Goal: Information Seeking & Learning: Learn about a topic

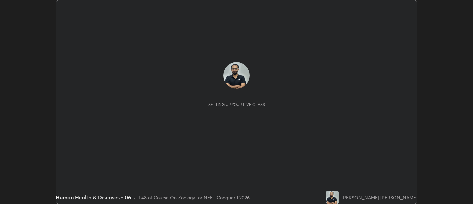
scroll to position [204, 473]
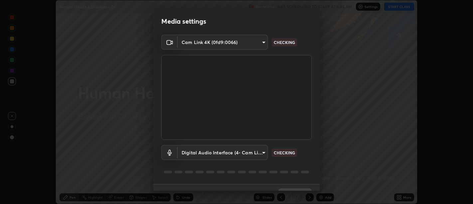
type input "d9b519daceb8a772394af6ea8e45353be5bbf62d8cb1cf3345c472de64055974"
type input "58abe51d7fefdb17ba2419723d43872dcdd823d411622da55c3e9c12cc60ef35"
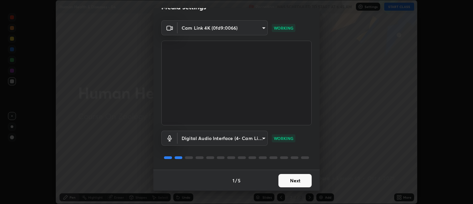
click at [296, 175] on button "Next" at bounding box center [295, 180] width 33 height 13
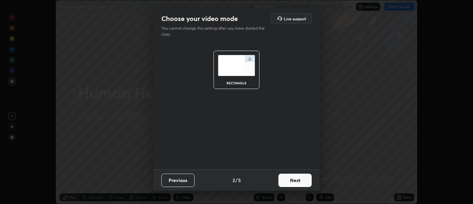
scroll to position [0, 0]
click at [299, 178] on button "Next" at bounding box center [295, 179] width 33 height 13
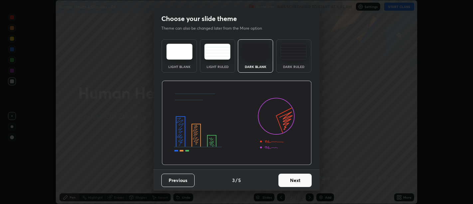
click at [300, 180] on button "Next" at bounding box center [295, 179] width 33 height 13
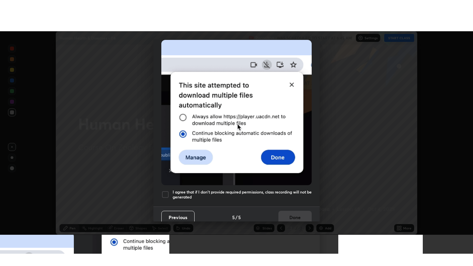
scroll to position [150, 0]
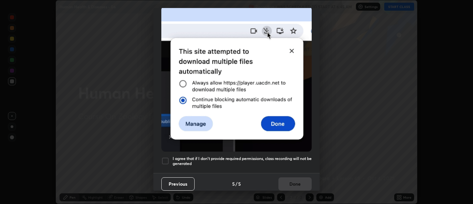
click at [293, 161] on h5 "I agree that if I don't provide required permissions, class recording will not …" at bounding box center [242, 161] width 139 height 10
click at [298, 183] on button "Done" at bounding box center [295, 183] width 33 height 13
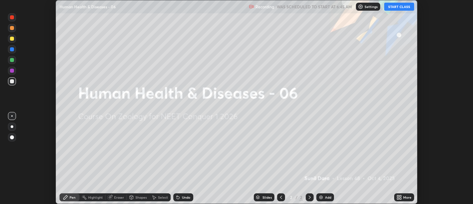
click at [404, 196] on div "More" at bounding box center [408, 196] width 8 height 3
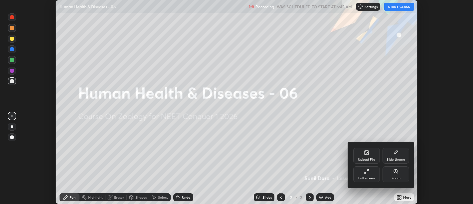
click at [371, 175] on div "Full screen" at bounding box center [367, 174] width 27 height 16
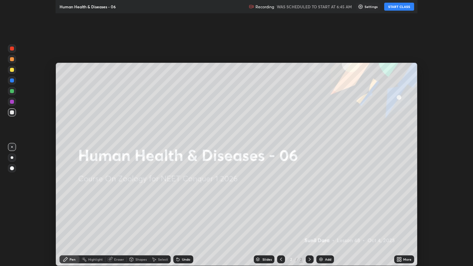
scroll to position [266, 473]
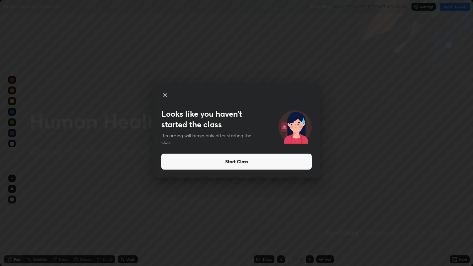
click at [268, 156] on button "Start Class" at bounding box center [236, 162] width 150 height 16
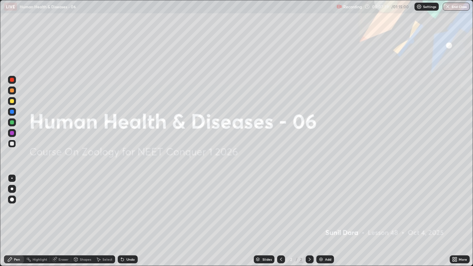
click at [328, 203] on div "Add" at bounding box center [328, 259] width 6 height 3
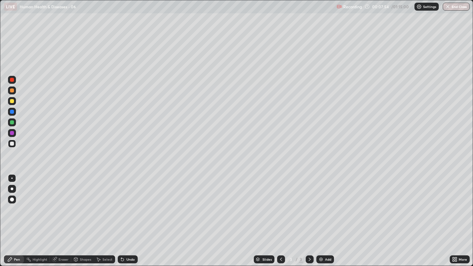
click at [13, 189] on div at bounding box center [12, 189] width 3 height 3
click at [11, 101] on div at bounding box center [12, 101] width 4 height 4
click at [12, 144] on div at bounding box center [12, 144] width 4 height 4
click at [10, 144] on div at bounding box center [12, 144] width 4 height 4
click at [12, 143] on div at bounding box center [12, 144] width 4 height 4
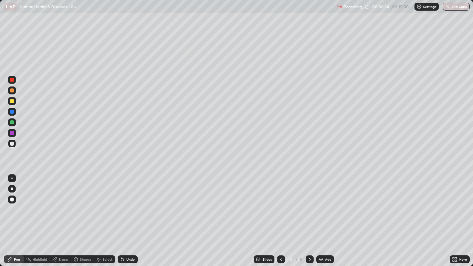
click at [12, 144] on div at bounding box center [12, 144] width 4 height 4
click at [11, 143] on div at bounding box center [12, 144] width 4 height 4
click at [13, 144] on div at bounding box center [12, 144] width 4 height 4
click at [13, 145] on div at bounding box center [12, 144] width 4 height 4
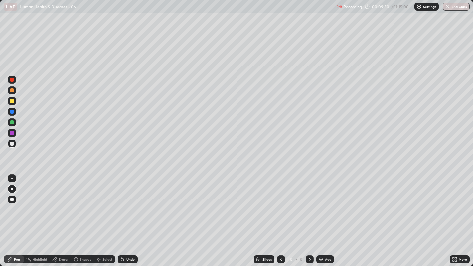
click at [12, 145] on div at bounding box center [12, 144] width 4 height 4
click at [12, 144] on div at bounding box center [12, 144] width 4 height 4
click at [11, 145] on div at bounding box center [12, 144] width 4 height 4
click at [11, 146] on div at bounding box center [12, 144] width 4 height 4
click at [14, 146] on div at bounding box center [12, 144] width 8 height 8
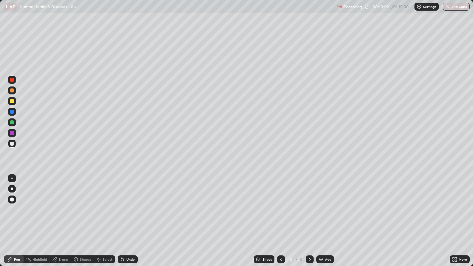
click at [10, 123] on div at bounding box center [12, 123] width 4 height 4
click at [11, 144] on div at bounding box center [12, 144] width 4 height 4
click at [12, 145] on div at bounding box center [12, 144] width 4 height 4
click at [10, 143] on div at bounding box center [12, 144] width 8 height 8
click at [136, 203] on div "Undo" at bounding box center [126, 259] width 23 height 13
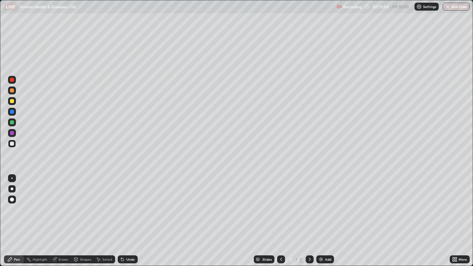
click at [9, 143] on div at bounding box center [12, 144] width 8 height 8
click at [13, 144] on div at bounding box center [12, 144] width 4 height 4
click at [12, 144] on div at bounding box center [12, 144] width 4 height 4
click at [310, 203] on div at bounding box center [310, 259] width 8 height 13
click at [312, 203] on icon at bounding box center [309, 259] width 5 height 5
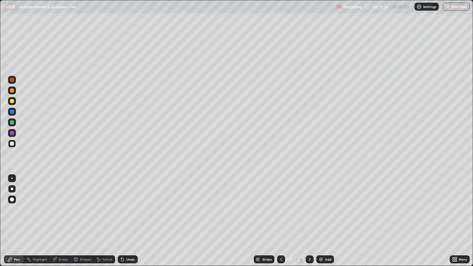
click at [326, 203] on div "Add" at bounding box center [326, 260] width 18 height 8
click at [10, 145] on div at bounding box center [12, 144] width 4 height 4
click at [127, 203] on div "Undo" at bounding box center [131, 259] width 8 height 3
click at [129, 203] on div "Undo" at bounding box center [131, 259] width 8 height 3
click at [128, 203] on div "Undo" at bounding box center [131, 259] width 8 height 3
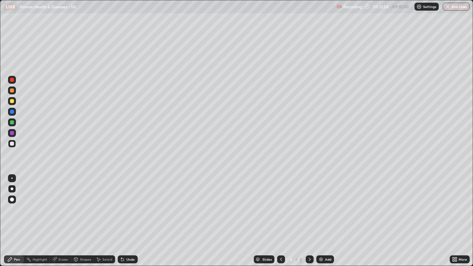
click at [11, 145] on div at bounding box center [12, 144] width 4 height 4
click at [12, 143] on div at bounding box center [12, 144] width 4 height 4
click at [10, 145] on div at bounding box center [12, 144] width 4 height 4
click at [281, 203] on icon at bounding box center [281, 259] width 5 height 5
click at [309, 203] on icon at bounding box center [309, 259] width 5 height 5
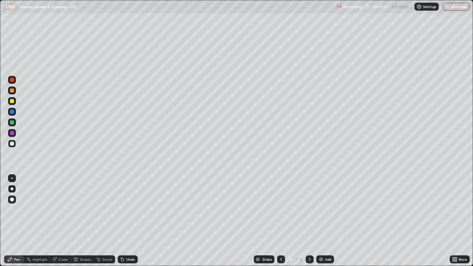
click at [13, 143] on div at bounding box center [12, 144] width 4 height 4
click at [11, 133] on div at bounding box center [12, 133] width 4 height 4
click at [12, 144] on div at bounding box center [12, 144] width 4 height 4
click at [10, 144] on div at bounding box center [12, 144] width 4 height 4
click at [10, 124] on div at bounding box center [12, 123] width 8 height 8
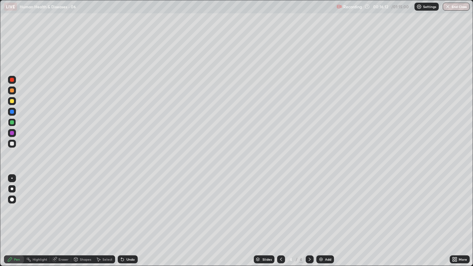
click at [11, 145] on div at bounding box center [12, 144] width 4 height 4
click at [12, 102] on div at bounding box center [12, 101] width 4 height 4
click at [130, 203] on div "Undo" at bounding box center [131, 259] width 8 height 3
click at [129, 203] on div "Undo" at bounding box center [131, 259] width 8 height 3
click at [127, 203] on div "Undo" at bounding box center [131, 259] width 8 height 3
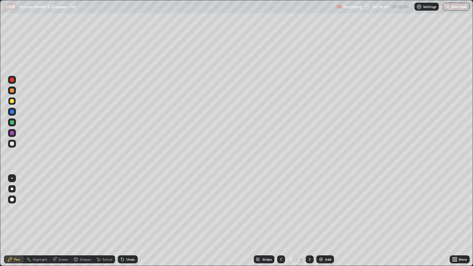
click at [128, 203] on div "Undo" at bounding box center [128, 260] width 20 height 8
click at [129, 203] on div "Undo" at bounding box center [131, 259] width 8 height 3
click at [11, 144] on div at bounding box center [12, 144] width 4 height 4
click at [11, 111] on div at bounding box center [12, 112] width 4 height 4
click at [12, 91] on div at bounding box center [12, 91] width 4 height 4
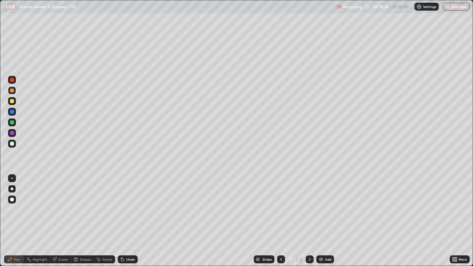
click at [9, 144] on div at bounding box center [12, 144] width 8 height 8
click at [11, 145] on div at bounding box center [12, 144] width 4 height 4
click at [12, 144] on div at bounding box center [12, 144] width 4 height 4
click at [12, 145] on div at bounding box center [12, 144] width 4 height 4
click at [10, 123] on div at bounding box center [12, 123] width 4 height 4
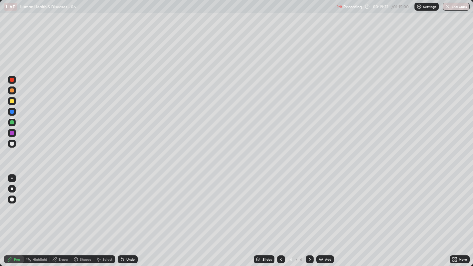
click at [10, 103] on div at bounding box center [12, 101] width 8 height 8
click at [11, 145] on div at bounding box center [12, 144] width 4 height 4
click at [10, 144] on div at bounding box center [12, 144] width 4 height 4
click at [12, 144] on div at bounding box center [12, 144] width 4 height 4
click at [13, 143] on div at bounding box center [12, 144] width 4 height 4
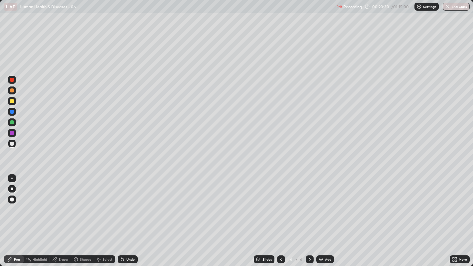
click at [127, 203] on div "Undo" at bounding box center [131, 259] width 8 height 3
click at [125, 203] on div "Undo" at bounding box center [128, 260] width 20 height 8
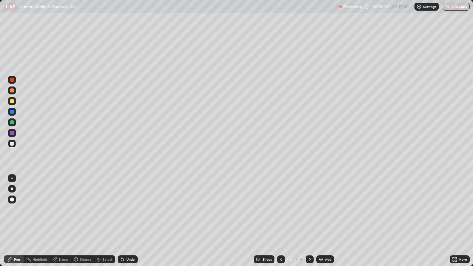
click at [127, 203] on div "Undo" at bounding box center [131, 259] width 8 height 3
click at [281, 203] on icon at bounding box center [281, 259] width 2 height 3
click at [309, 203] on icon at bounding box center [309, 259] width 5 height 5
click at [14, 144] on div at bounding box center [12, 144] width 4 height 4
click at [13, 144] on div at bounding box center [12, 144] width 4 height 4
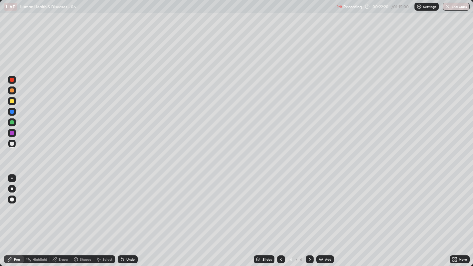
click at [13, 144] on div at bounding box center [12, 144] width 4 height 4
click at [14, 145] on div at bounding box center [12, 144] width 4 height 4
click at [13, 145] on div at bounding box center [12, 144] width 4 height 4
click at [13, 142] on div at bounding box center [12, 144] width 4 height 4
click at [13, 144] on div at bounding box center [12, 144] width 4 height 4
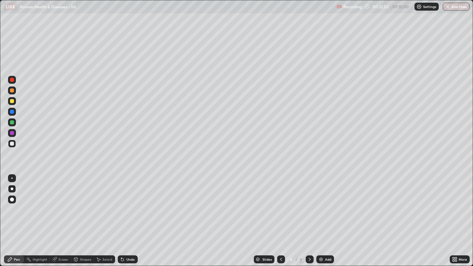
click at [12, 145] on div at bounding box center [12, 144] width 4 height 4
click at [13, 146] on div at bounding box center [12, 144] width 8 height 8
click at [13, 145] on div at bounding box center [12, 144] width 4 height 4
click at [10, 144] on div at bounding box center [12, 144] width 4 height 4
click at [12, 92] on div at bounding box center [12, 91] width 4 height 4
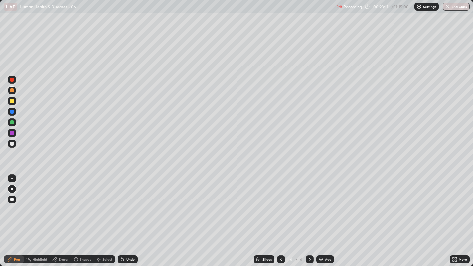
click at [12, 78] on div at bounding box center [12, 80] width 4 height 4
click at [270, 203] on div "Slides" at bounding box center [264, 260] width 21 height 8
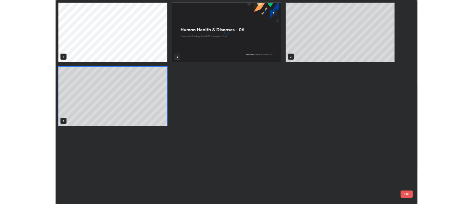
scroll to position [264, 470]
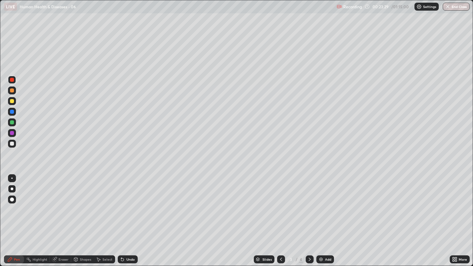
click at [309, 203] on icon at bounding box center [309, 259] width 5 height 5
click at [11, 144] on div at bounding box center [12, 144] width 4 height 4
click at [12, 144] on div at bounding box center [12, 144] width 4 height 4
click at [11, 145] on div at bounding box center [12, 144] width 4 height 4
click at [12, 144] on div at bounding box center [12, 144] width 4 height 4
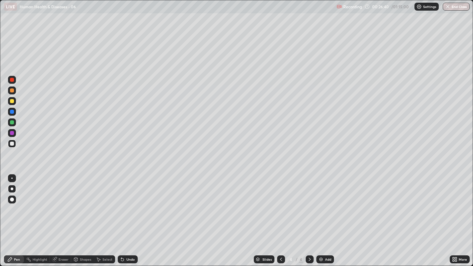
click at [12, 144] on div at bounding box center [12, 144] width 4 height 4
click at [10, 144] on div at bounding box center [12, 144] width 4 height 4
click at [10, 143] on div at bounding box center [12, 144] width 4 height 4
click at [309, 203] on icon at bounding box center [309, 259] width 5 height 5
click at [325, 203] on div "Add" at bounding box center [328, 259] width 6 height 3
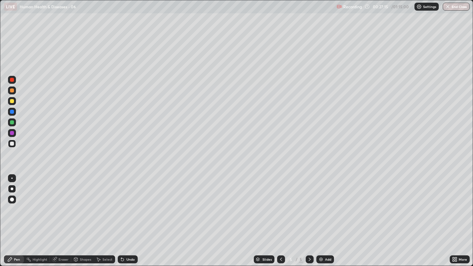
click at [11, 143] on div at bounding box center [12, 144] width 4 height 4
click at [12, 143] on div at bounding box center [12, 144] width 4 height 4
click at [11, 146] on div at bounding box center [12, 144] width 4 height 4
click at [11, 145] on div at bounding box center [12, 144] width 4 height 4
click at [128, 203] on div "Undo" at bounding box center [131, 259] width 8 height 3
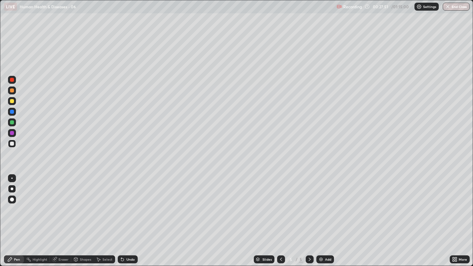
click at [136, 203] on div "Undo" at bounding box center [128, 260] width 20 height 8
click at [133, 203] on div "Undo" at bounding box center [131, 259] width 8 height 3
click at [280, 203] on icon at bounding box center [281, 259] width 5 height 5
click at [309, 203] on icon at bounding box center [309, 259] width 5 height 5
click at [13, 144] on div at bounding box center [12, 144] width 4 height 4
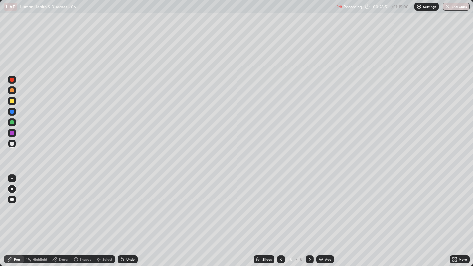
click at [280, 203] on icon at bounding box center [281, 259] width 5 height 5
click at [308, 203] on icon at bounding box center [309, 259] width 5 height 5
click at [11, 145] on div at bounding box center [12, 144] width 4 height 4
click at [12, 145] on div at bounding box center [12, 144] width 4 height 4
click at [12, 144] on div at bounding box center [12, 144] width 4 height 4
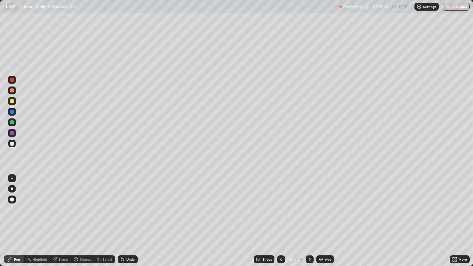
click at [12, 145] on div at bounding box center [12, 144] width 4 height 4
click at [10, 144] on div at bounding box center [12, 144] width 4 height 4
click at [12, 145] on div at bounding box center [12, 144] width 4 height 4
click at [11, 144] on div at bounding box center [12, 144] width 4 height 4
click at [12, 144] on div at bounding box center [12, 144] width 4 height 4
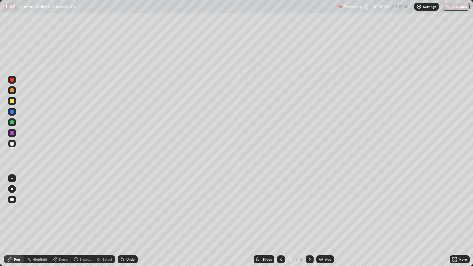
click at [130, 203] on div "Undo" at bounding box center [131, 259] width 8 height 3
click at [132, 203] on div "Undo" at bounding box center [131, 259] width 8 height 3
click at [12, 134] on div at bounding box center [12, 133] width 4 height 4
click at [309, 203] on icon at bounding box center [309, 259] width 5 height 5
click at [321, 203] on img at bounding box center [321, 259] width 5 height 5
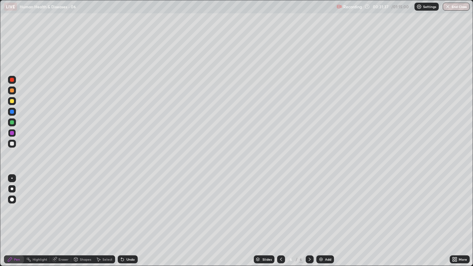
click at [11, 92] on div at bounding box center [12, 91] width 4 height 4
click at [13, 145] on div at bounding box center [12, 144] width 4 height 4
click at [12, 189] on div at bounding box center [12, 189] width 3 height 3
click at [11, 178] on div at bounding box center [11, 178] width 1 height 1
click at [11, 189] on div at bounding box center [12, 189] width 3 height 3
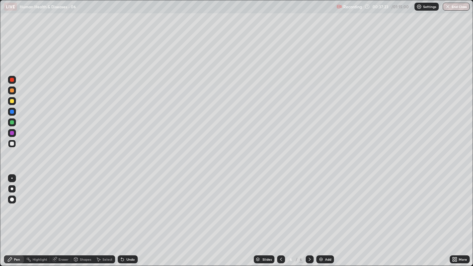
click at [12, 188] on div at bounding box center [12, 189] width 3 height 3
click at [12, 180] on div at bounding box center [12, 178] width 8 height 8
click at [12, 189] on div at bounding box center [12, 189] width 3 height 3
click at [10, 143] on div at bounding box center [12, 144] width 4 height 4
click at [132, 203] on div "Undo" at bounding box center [131, 259] width 8 height 3
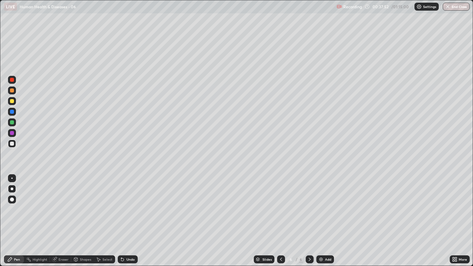
click at [134, 203] on div "Undo" at bounding box center [128, 260] width 20 height 8
click at [12, 143] on div at bounding box center [12, 144] width 4 height 4
click at [133, 203] on div "Undo" at bounding box center [128, 260] width 20 height 8
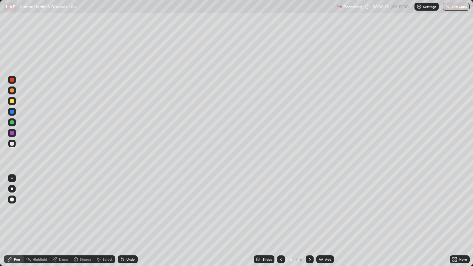
click at [13, 143] on div at bounding box center [12, 144] width 4 height 4
click at [12, 144] on div at bounding box center [12, 144] width 4 height 4
click at [11, 144] on div at bounding box center [12, 144] width 4 height 4
click at [12, 145] on div at bounding box center [12, 144] width 4 height 4
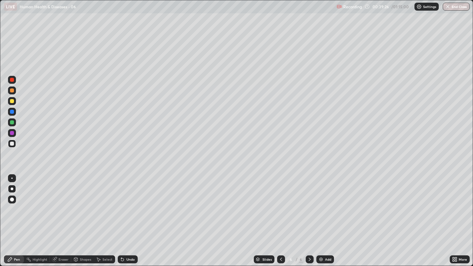
click at [10, 145] on div at bounding box center [12, 144] width 4 height 4
click at [12, 144] on div at bounding box center [12, 144] width 4 height 4
click at [10, 144] on div at bounding box center [12, 144] width 4 height 4
click at [11, 144] on div at bounding box center [12, 144] width 4 height 4
click at [9, 91] on div at bounding box center [12, 91] width 8 height 8
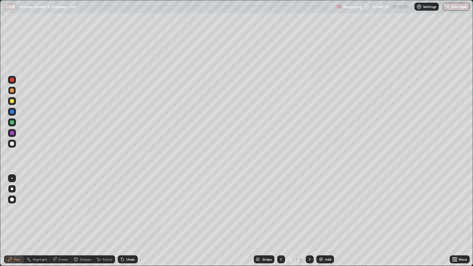
click at [309, 203] on icon at bounding box center [309, 259] width 5 height 5
click at [12, 123] on div at bounding box center [12, 123] width 4 height 4
click at [327, 203] on div "Add" at bounding box center [328, 259] width 6 height 3
click at [280, 203] on icon at bounding box center [281, 259] width 5 height 5
click at [309, 203] on icon at bounding box center [309, 259] width 5 height 5
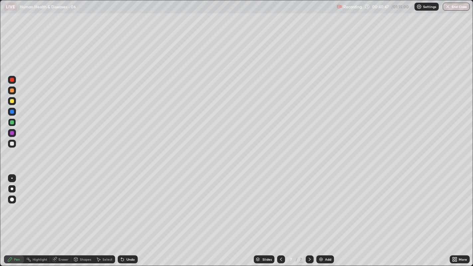
click at [11, 145] on div at bounding box center [12, 144] width 4 height 4
click at [11, 144] on div at bounding box center [12, 144] width 4 height 4
click at [11, 143] on div at bounding box center [12, 144] width 4 height 4
click at [11, 144] on div at bounding box center [12, 144] width 4 height 4
click at [12, 144] on div at bounding box center [12, 144] width 4 height 4
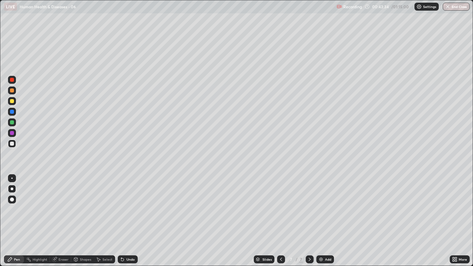
click at [127, 203] on div "Undo" at bounding box center [131, 259] width 8 height 3
click at [12, 144] on div at bounding box center [12, 144] width 4 height 4
click at [12, 143] on div at bounding box center [12, 144] width 4 height 4
click at [12, 145] on div at bounding box center [12, 144] width 4 height 4
click at [10, 146] on div at bounding box center [12, 144] width 8 height 8
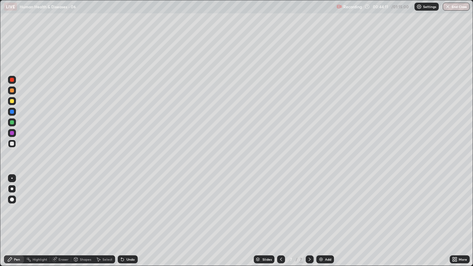
click at [10, 144] on div at bounding box center [12, 144] width 4 height 4
click at [8, 147] on div at bounding box center [12, 144] width 8 height 8
click at [10, 144] on div at bounding box center [12, 144] width 4 height 4
click at [132, 203] on div "Undo" at bounding box center [131, 259] width 8 height 3
click at [129, 203] on div "Undo" at bounding box center [131, 259] width 8 height 3
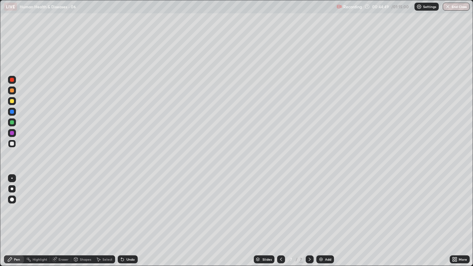
click at [12, 144] on div at bounding box center [12, 144] width 4 height 4
click at [10, 143] on div at bounding box center [12, 144] width 4 height 4
click at [10, 145] on div at bounding box center [12, 144] width 4 height 4
click at [12, 144] on div at bounding box center [12, 144] width 4 height 4
click at [11, 145] on div at bounding box center [12, 144] width 4 height 4
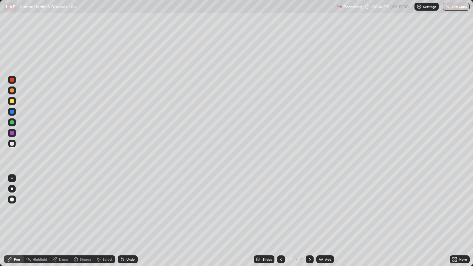
click at [11, 142] on div at bounding box center [12, 144] width 4 height 4
click at [132, 203] on div "Undo" at bounding box center [128, 260] width 20 height 8
click at [129, 203] on div "Undo" at bounding box center [131, 259] width 8 height 3
click at [127, 203] on div "Undo" at bounding box center [131, 259] width 8 height 3
click at [126, 203] on div "Undo" at bounding box center [128, 260] width 20 height 8
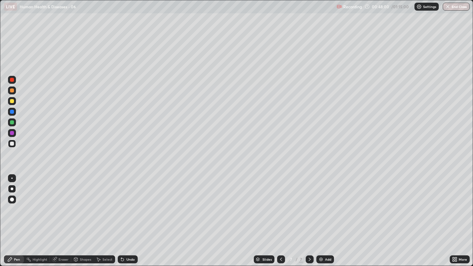
click at [127, 203] on div "Undo" at bounding box center [128, 260] width 20 height 8
click at [128, 203] on div "Undo" at bounding box center [128, 260] width 20 height 8
click at [130, 203] on div "Undo" at bounding box center [128, 260] width 20 height 8
click at [134, 203] on div "Undo" at bounding box center [126, 259] width 23 height 13
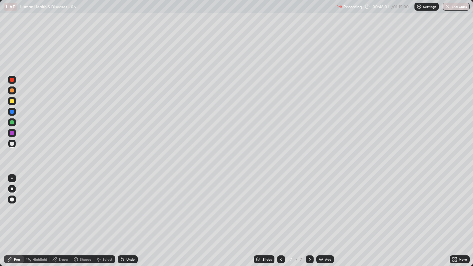
click at [134, 203] on div "Undo" at bounding box center [128, 260] width 20 height 8
click at [135, 203] on div "Undo" at bounding box center [126, 259] width 23 height 13
click at [11, 144] on div at bounding box center [12, 144] width 4 height 4
click at [12, 146] on div at bounding box center [12, 144] width 4 height 4
click at [9, 144] on div at bounding box center [12, 144] width 8 height 8
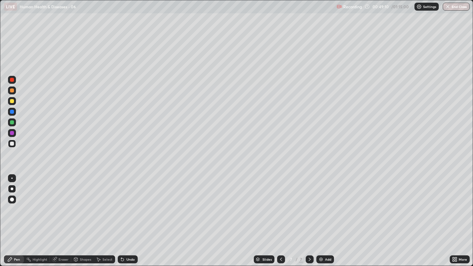
click at [14, 145] on div at bounding box center [12, 144] width 4 height 4
click at [309, 203] on icon at bounding box center [309, 259] width 5 height 5
click at [324, 203] on div "Add" at bounding box center [326, 260] width 18 height 8
click at [12, 144] on div at bounding box center [12, 144] width 4 height 4
click at [12, 145] on div at bounding box center [12, 144] width 4 height 4
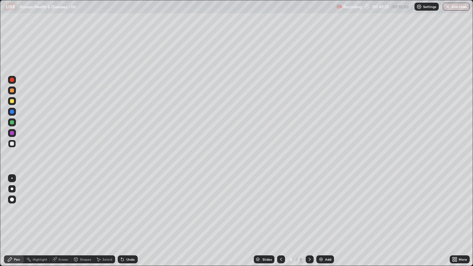
click at [12, 144] on div at bounding box center [12, 144] width 4 height 4
click at [12, 145] on div at bounding box center [12, 144] width 4 height 4
click at [12, 144] on div at bounding box center [12, 144] width 4 height 4
click at [12, 145] on div at bounding box center [12, 144] width 4 height 4
click at [13, 146] on div at bounding box center [12, 144] width 8 height 8
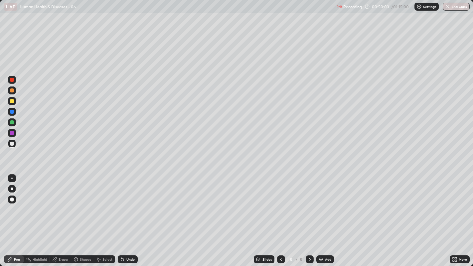
click at [12, 146] on div at bounding box center [12, 144] width 4 height 4
click at [11, 144] on div at bounding box center [12, 144] width 4 height 4
click at [13, 144] on div at bounding box center [12, 144] width 4 height 4
click at [12, 144] on div at bounding box center [12, 144] width 4 height 4
click at [130, 203] on div "Undo" at bounding box center [131, 259] width 8 height 3
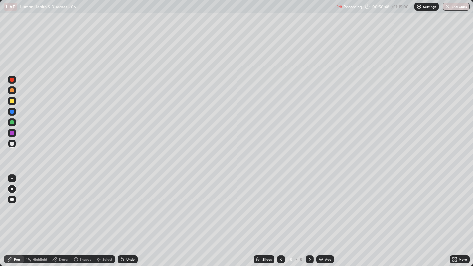
click at [12, 144] on div at bounding box center [12, 144] width 4 height 4
click at [11, 144] on div at bounding box center [12, 144] width 4 height 4
click at [10, 145] on div at bounding box center [12, 144] width 4 height 4
click at [14, 145] on div at bounding box center [12, 144] width 4 height 4
click at [130, 203] on div "Undo" at bounding box center [131, 259] width 8 height 3
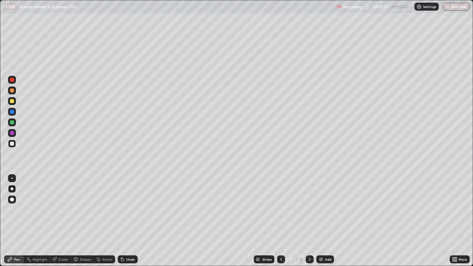
click at [12, 102] on div at bounding box center [12, 101] width 4 height 4
click at [8, 142] on div at bounding box center [12, 144] width 8 height 8
click at [11, 142] on div at bounding box center [12, 144] width 4 height 4
click at [11, 144] on div at bounding box center [12, 144] width 4 height 4
click at [307, 203] on div at bounding box center [310, 260] width 8 height 8
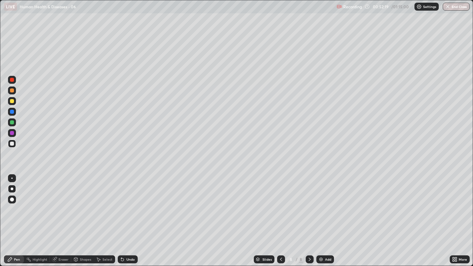
click at [325, 203] on div "Add" at bounding box center [328, 259] width 6 height 3
click at [15, 145] on div at bounding box center [12, 144] width 8 height 8
click at [11, 145] on div at bounding box center [12, 144] width 4 height 4
click at [11, 144] on div at bounding box center [12, 144] width 4 height 4
click at [10, 145] on div at bounding box center [12, 144] width 4 height 4
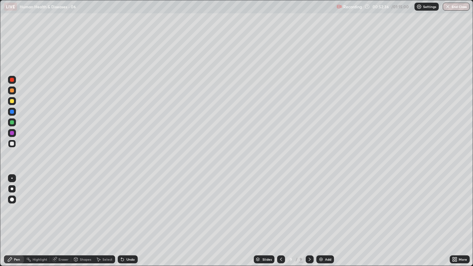
click at [11, 142] on div at bounding box center [12, 144] width 4 height 4
click at [13, 144] on div at bounding box center [12, 144] width 4 height 4
click at [12, 145] on div at bounding box center [12, 144] width 4 height 4
click at [14, 145] on div at bounding box center [12, 144] width 8 height 8
click at [128, 203] on div "Undo" at bounding box center [131, 259] width 8 height 3
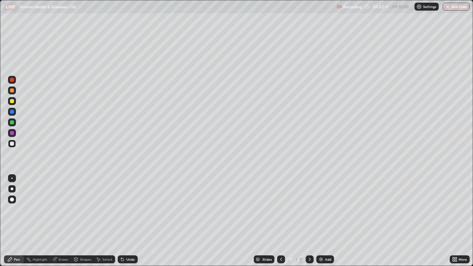
click at [10, 144] on div at bounding box center [12, 144] width 4 height 4
click at [128, 203] on div "Undo" at bounding box center [131, 259] width 8 height 3
click at [133, 203] on div "Undo" at bounding box center [131, 259] width 8 height 3
click at [12, 144] on div at bounding box center [12, 144] width 4 height 4
click at [10, 144] on div at bounding box center [12, 144] width 4 height 4
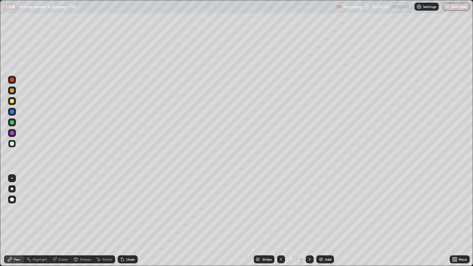
click at [133, 203] on div "Undo" at bounding box center [131, 259] width 8 height 3
click at [130, 203] on div "Undo" at bounding box center [131, 259] width 8 height 3
click at [133, 203] on div "Undo" at bounding box center [131, 259] width 8 height 3
click at [129, 203] on div "Undo" at bounding box center [131, 259] width 8 height 3
click at [127, 203] on div "Undo" at bounding box center [131, 259] width 8 height 3
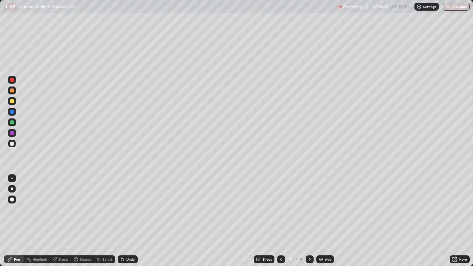
click at [128, 203] on div "Undo" at bounding box center [131, 259] width 8 height 3
click at [12, 123] on div at bounding box center [12, 123] width 4 height 4
click at [10, 143] on div at bounding box center [12, 144] width 4 height 4
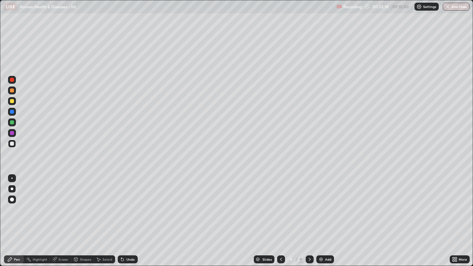
click at [12, 144] on div at bounding box center [12, 144] width 4 height 4
click at [309, 203] on icon at bounding box center [309, 259] width 5 height 5
click at [323, 203] on div "Add" at bounding box center [326, 260] width 18 height 8
click at [10, 143] on div at bounding box center [12, 144] width 4 height 4
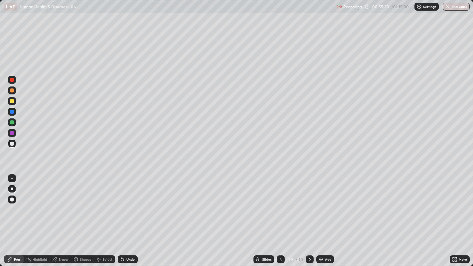
click at [12, 144] on div at bounding box center [12, 144] width 4 height 4
click at [12, 146] on div at bounding box center [12, 144] width 4 height 4
click at [11, 144] on div at bounding box center [12, 144] width 4 height 4
click at [128, 203] on div "Undo" at bounding box center [131, 259] width 8 height 3
click at [132, 203] on div "Undo" at bounding box center [131, 259] width 8 height 3
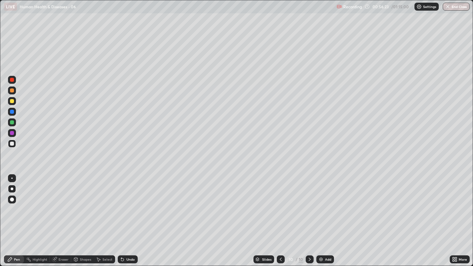
click at [12, 143] on div at bounding box center [12, 144] width 4 height 4
click at [12, 144] on div at bounding box center [12, 144] width 4 height 4
click at [11, 143] on div at bounding box center [12, 144] width 4 height 4
click at [11, 145] on div at bounding box center [12, 144] width 4 height 4
click at [12, 144] on div at bounding box center [12, 144] width 4 height 4
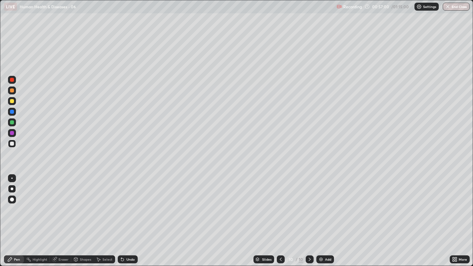
click at [12, 145] on div at bounding box center [12, 144] width 4 height 4
click at [13, 124] on div at bounding box center [12, 123] width 4 height 4
click at [13, 110] on div at bounding box center [12, 112] width 4 height 4
click at [456, 203] on icon at bounding box center [456, 259] width 2 height 2
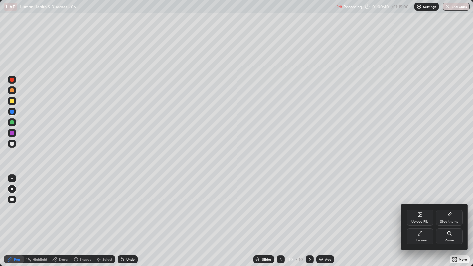
click at [420, 203] on div "Full screen" at bounding box center [420, 237] width 27 height 16
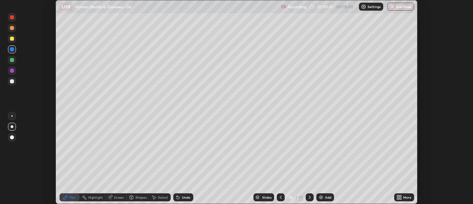
scroll to position [33092, 32822]
click at [396, 7] on button "End Class" at bounding box center [401, 7] width 26 height 8
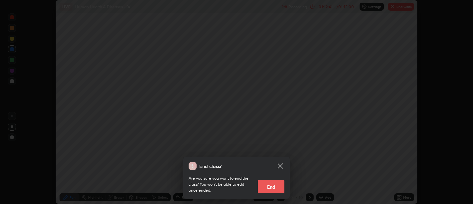
click at [270, 184] on button "End" at bounding box center [271, 186] width 27 height 13
